Goal: Find specific page/section: Find specific page/section

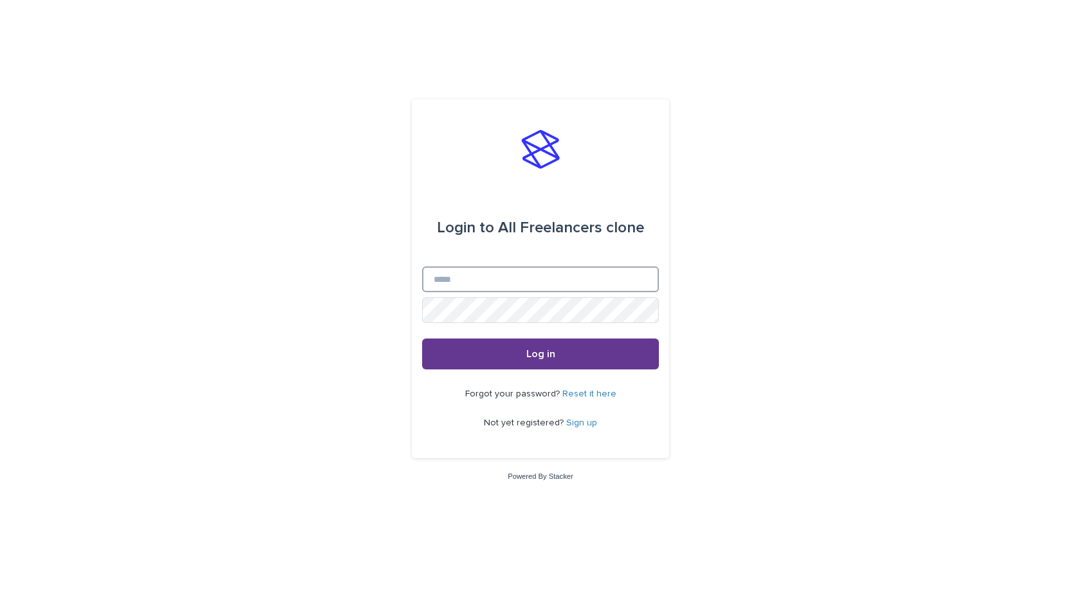
type input "**********"
click at [563, 363] on button "Log in" at bounding box center [540, 354] width 237 height 31
